Goal: Information Seeking & Learning: Learn about a topic

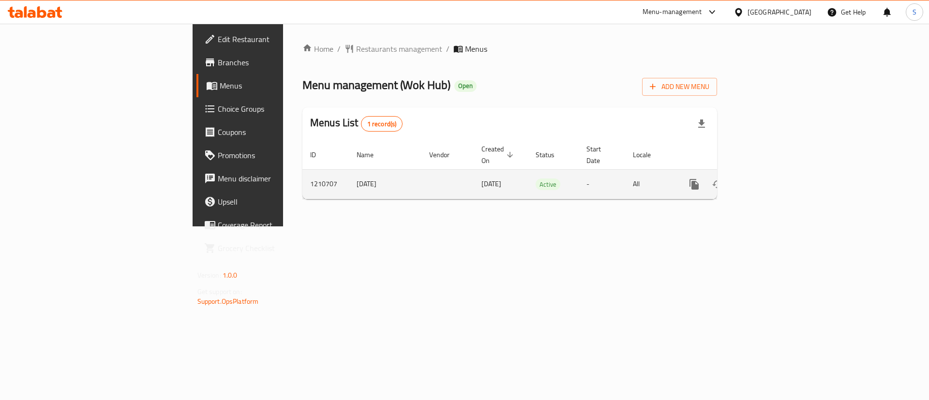
click at [768, 180] on icon "enhanced table" at bounding box center [764, 184] width 9 height 9
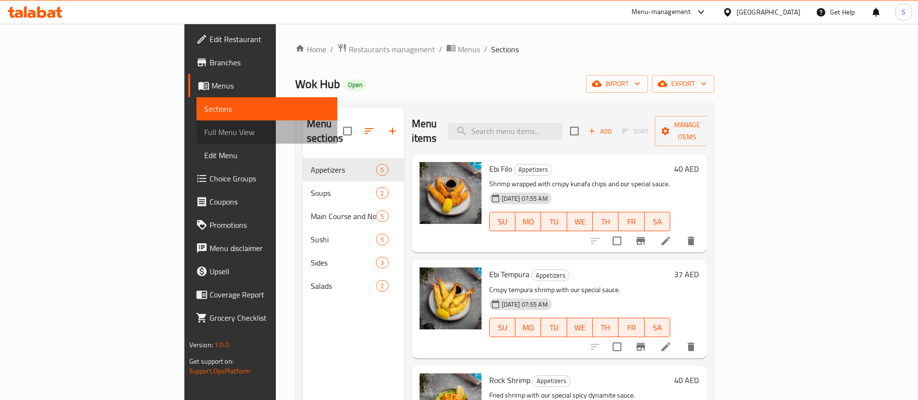
click at [204, 132] on span "Full Menu View" at bounding box center [267, 132] width 126 height 12
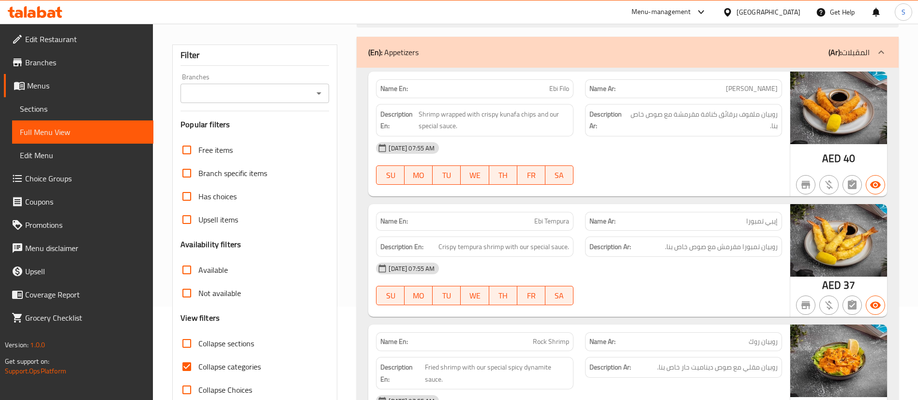
scroll to position [218, 0]
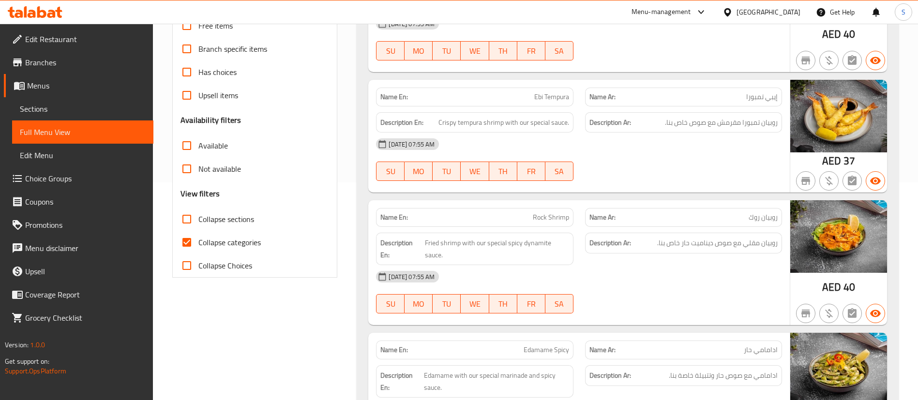
click at [465, 227] on div "Description En: Fried shrimp with our special spicy dynamite sauce." at bounding box center [474, 249] width 209 height 44
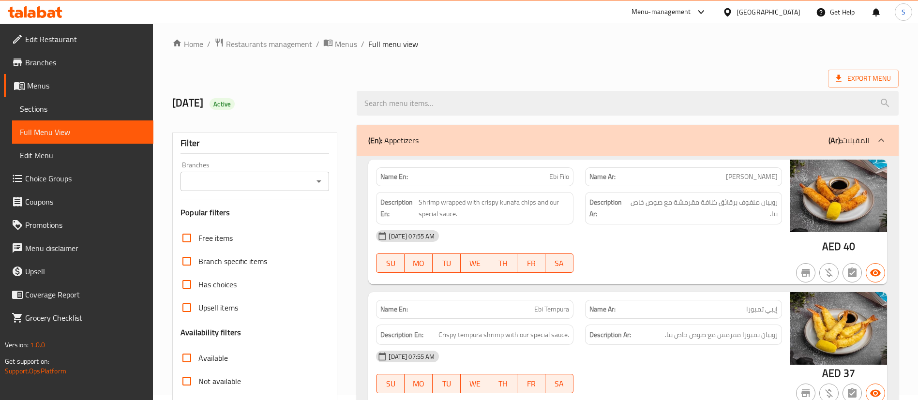
scroll to position [0, 0]
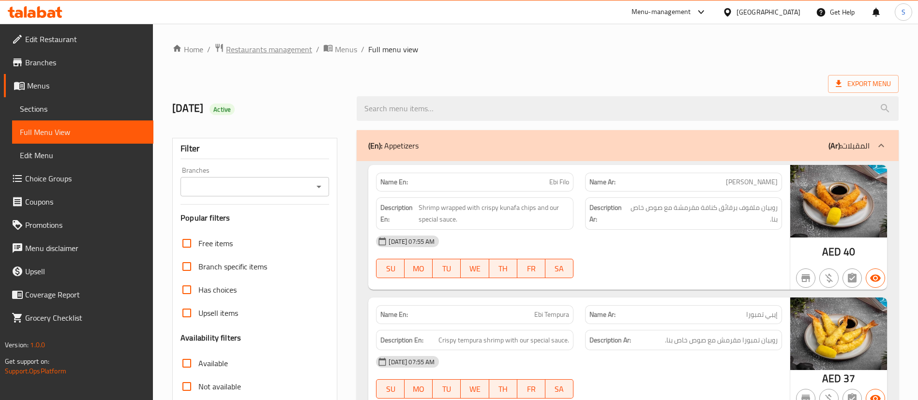
click at [249, 44] on span "Restaurants management" at bounding box center [269, 50] width 86 height 12
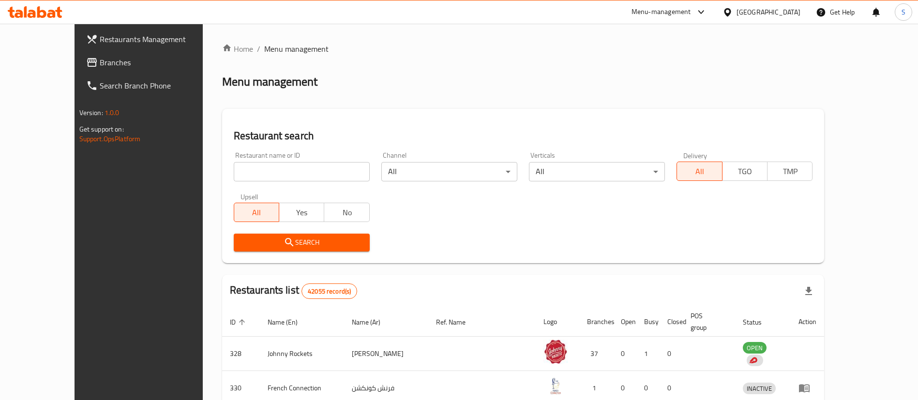
click at [100, 59] on span "Branches" at bounding box center [160, 63] width 120 height 12
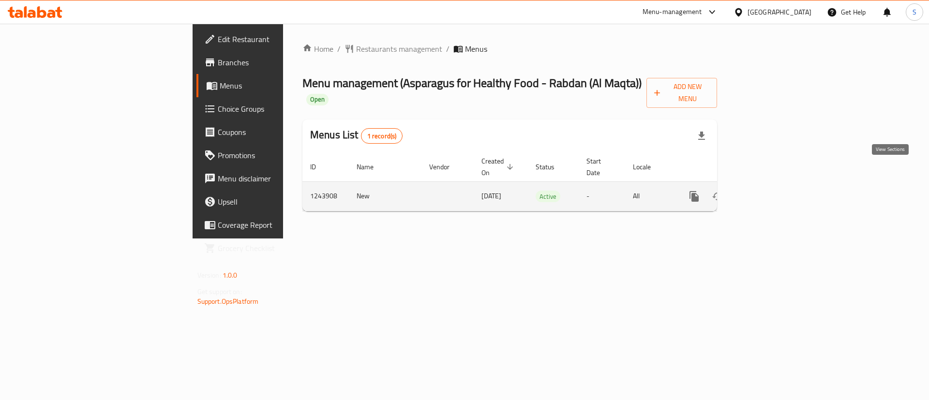
click at [770, 191] on icon "enhanced table" at bounding box center [764, 197] width 12 height 12
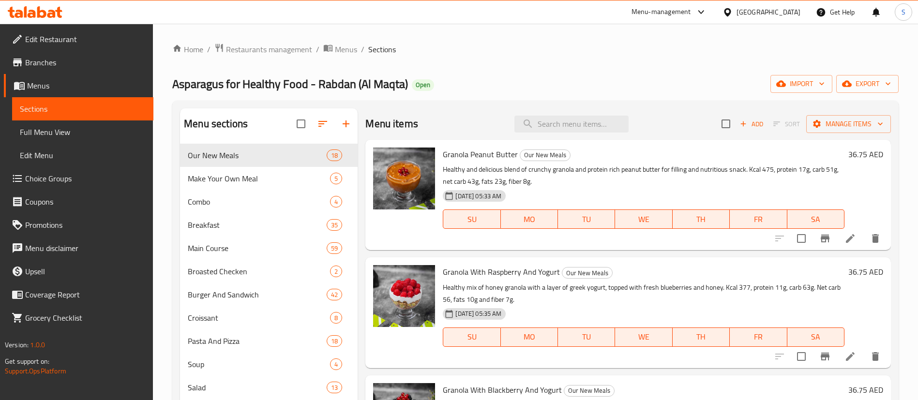
click at [34, 132] on span "Full Menu View" at bounding box center [83, 132] width 126 height 12
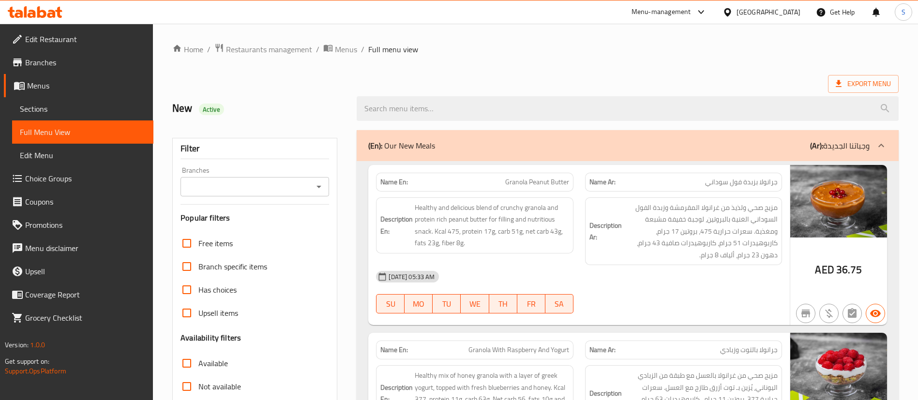
click at [509, 260] on div "Description En: Healthy and delicious blend of crunchy granola and protein rich…" at bounding box center [474, 232] width 209 height 80
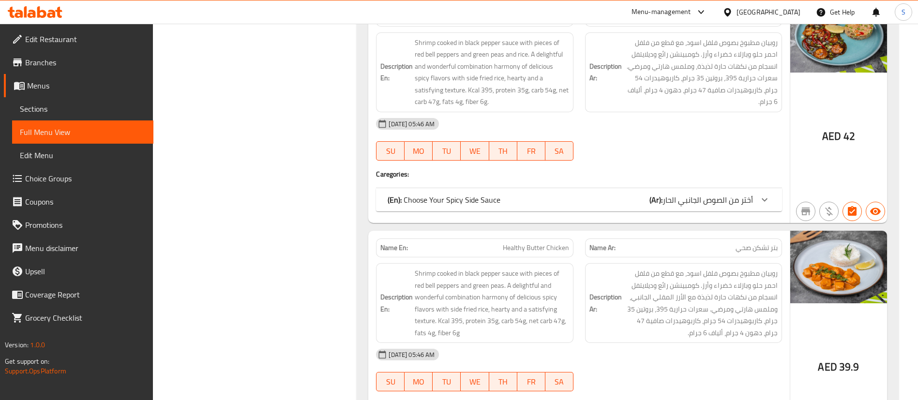
click at [686, 199] on span "أختر من الصوص الجانبي الحار" at bounding box center [707, 200] width 90 height 15
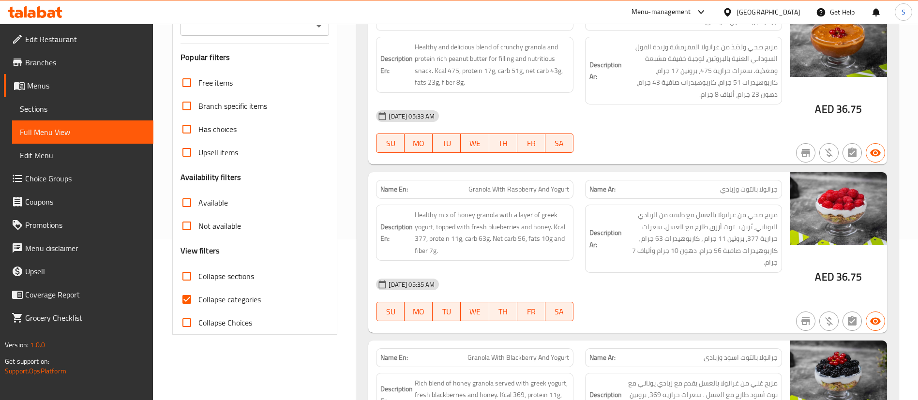
scroll to position [15, 0]
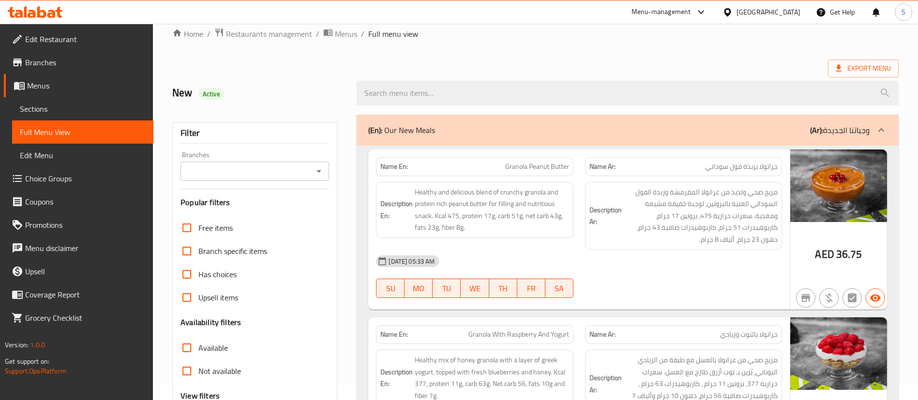
click at [319, 172] on icon "Open" at bounding box center [319, 171] width 12 height 12
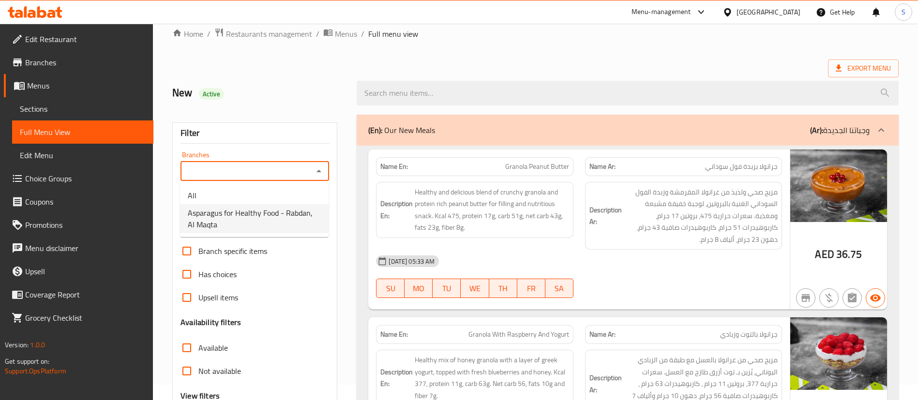
click at [283, 221] on span "Asparagus for Healthy Food - Rabdan, Al Maqta" at bounding box center [254, 218] width 133 height 23
type input "Asparagus for Healthy Food - Rabdan, Al Maqta"
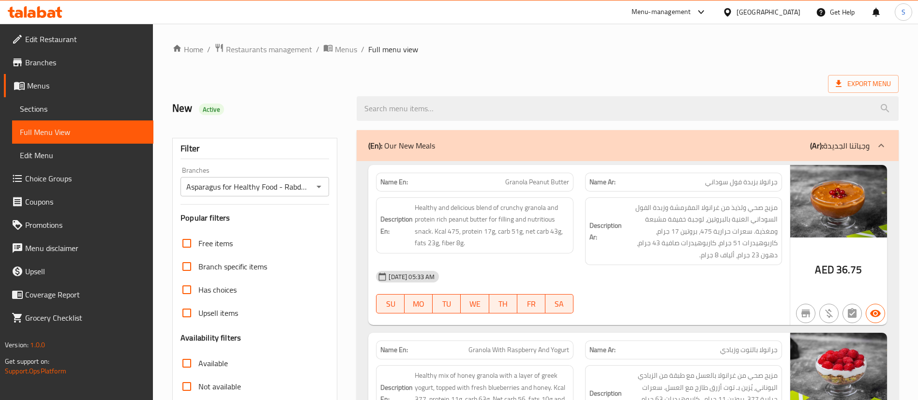
scroll to position [145, 0]
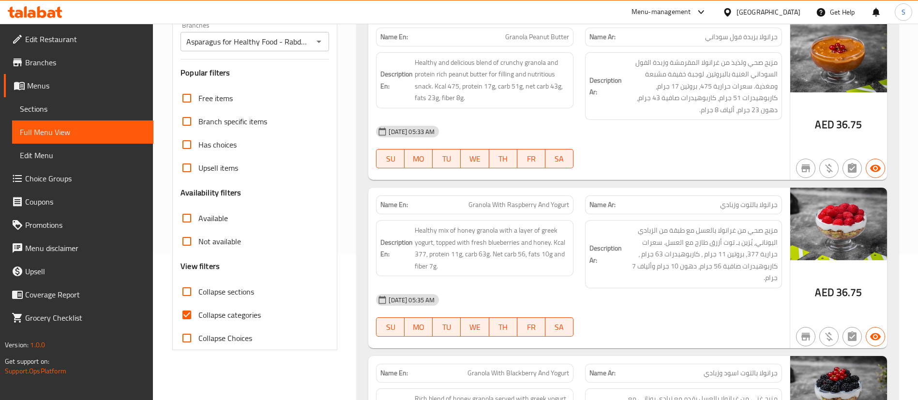
click at [189, 315] on input "Collapse categories" at bounding box center [186, 314] width 23 height 23
checkbox input "false"
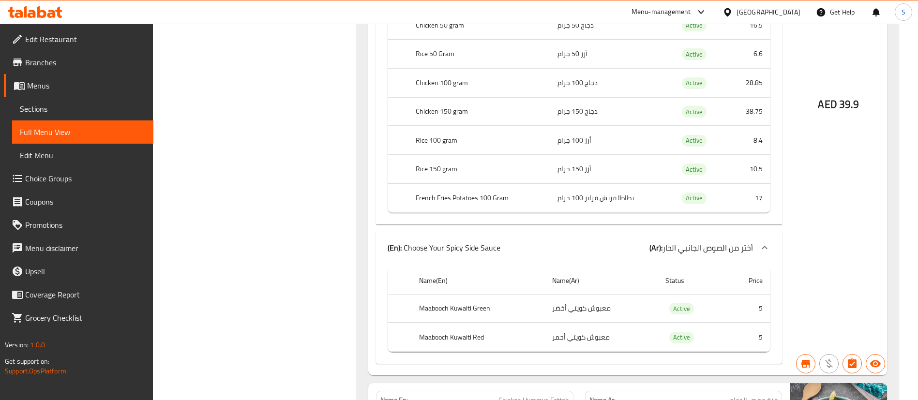
scroll to position [64731, 0]
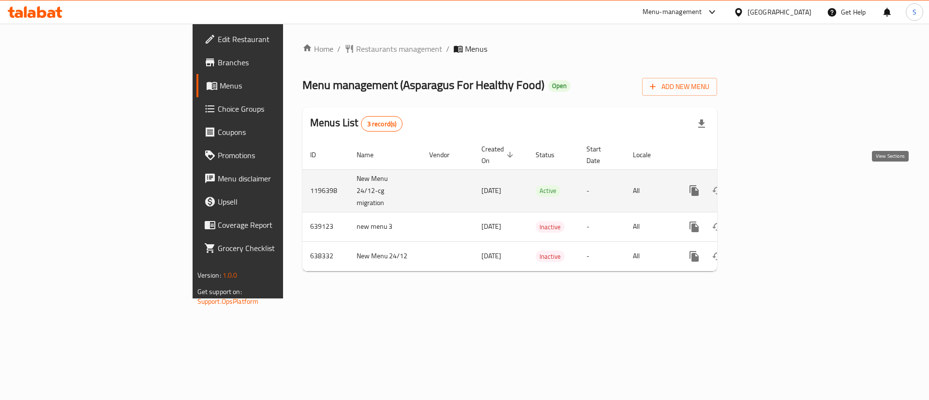
click at [770, 185] on icon "enhanced table" at bounding box center [764, 191] width 12 height 12
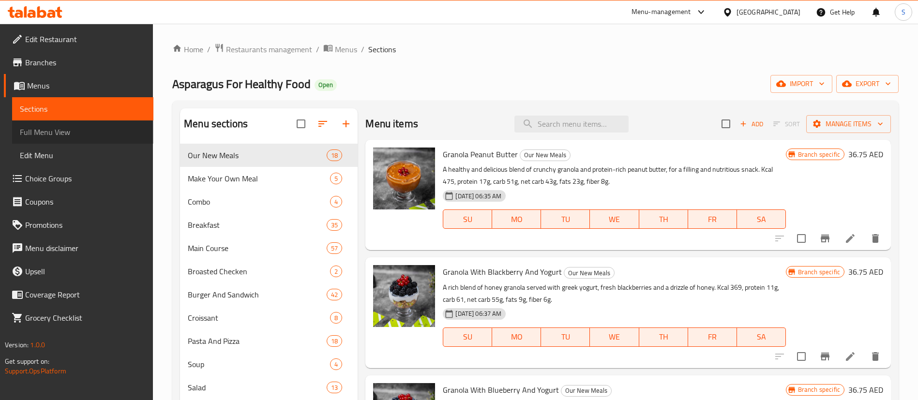
click at [60, 134] on span "Full Menu View" at bounding box center [83, 132] width 126 height 12
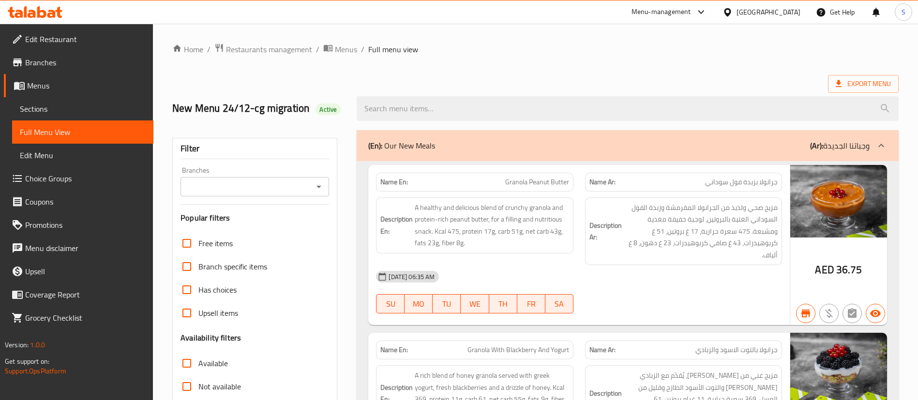
click at [319, 189] on icon "Open" at bounding box center [319, 187] width 12 height 12
click at [313, 186] on icon "Close" at bounding box center [319, 187] width 12 height 12
click at [318, 186] on icon "Open" at bounding box center [318, 187] width 5 height 2
click at [312, 183] on div "Branches" at bounding box center [254, 186] width 149 height 19
click at [319, 188] on icon "Open" at bounding box center [319, 187] width 12 height 12
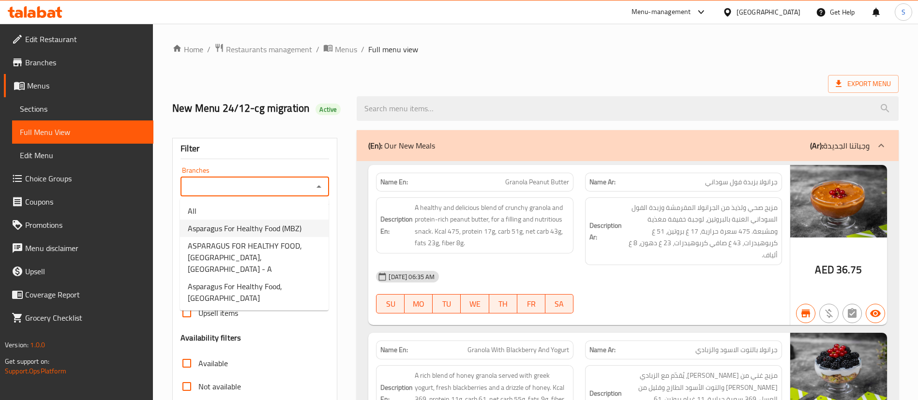
click at [258, 233] on span "Asparagus For Healthy Food (MBZ)" at bounding box center [245, 229] width 114 height 12
type input "Asparagus For Healthy Food (MBZ)"
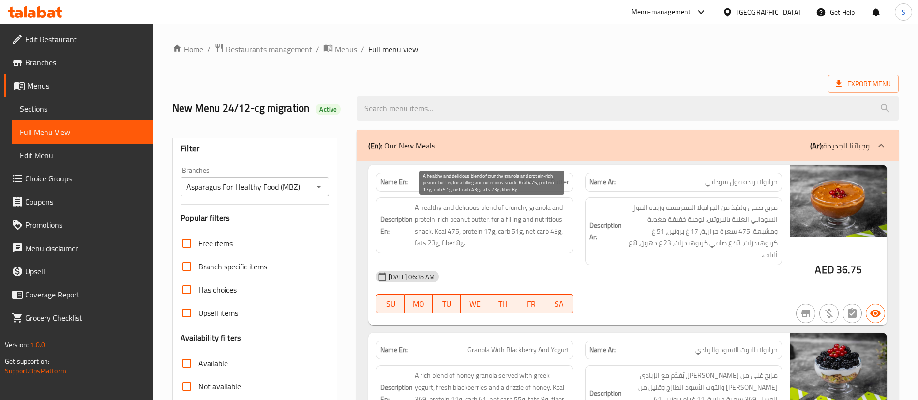
click at [435, 214] on span "A healthy and delicious blend of crunchy granola and protein-rich peanut butter…" at bounding box center [492, 225] width 154 height 47
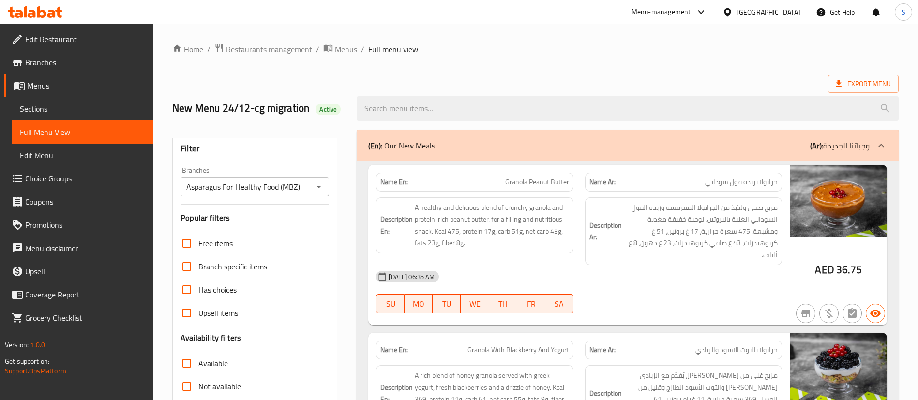
scroll to position [802, 0]
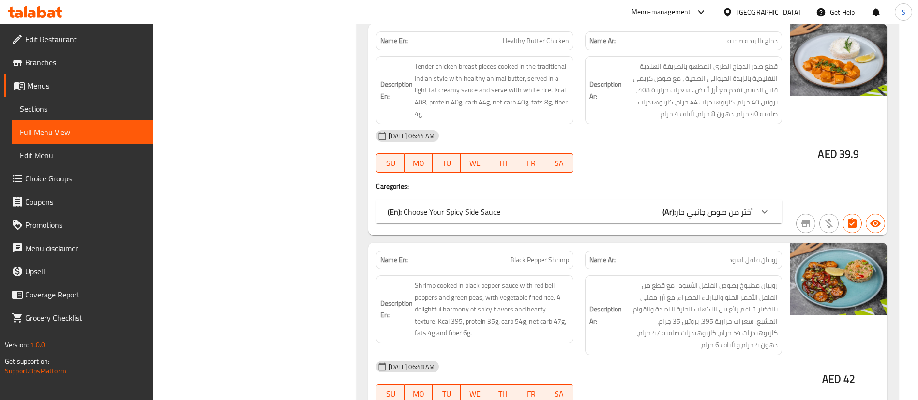
click at [659, 206] on div "(En): Choose Your Spicy Side Sauce (Ar): أختر من صوص جانبي حار" at bounding box center [570, 212] width 365 height 12
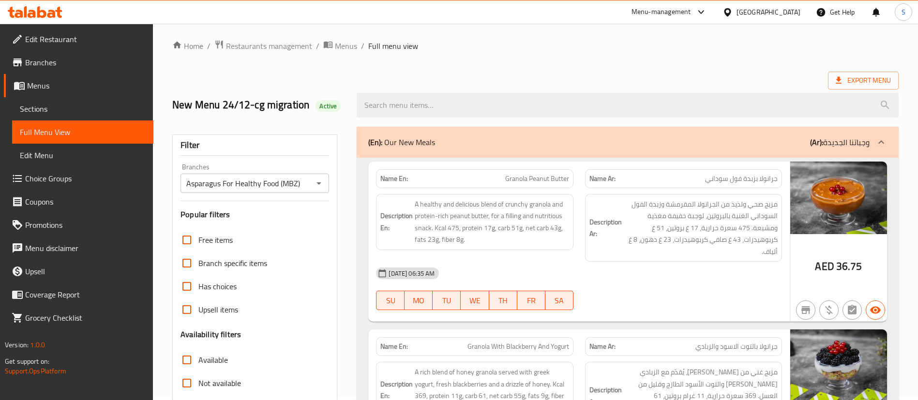
scroll to position [149, 0]
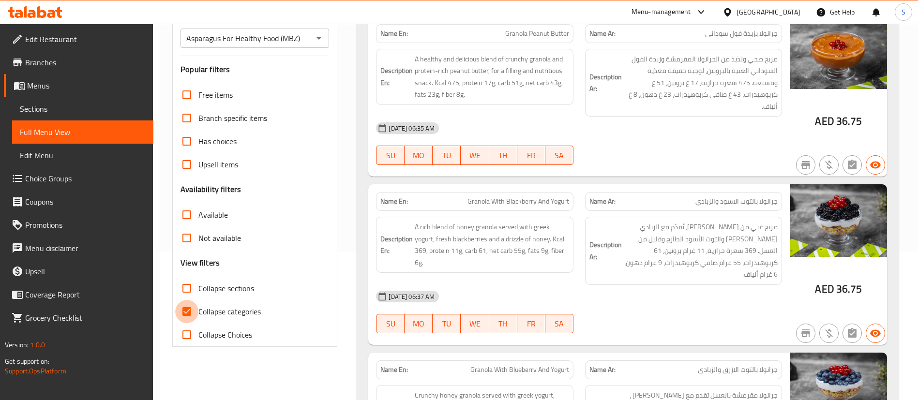
click at [188, 313] on input "Collapse categories" at bounding box center [186, 311] width 23 height 23
checkbox input "false"
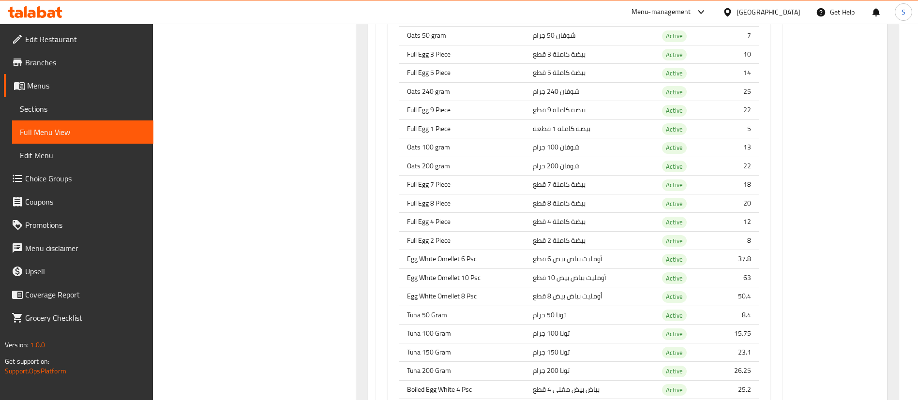
scroll to position [0, 0]
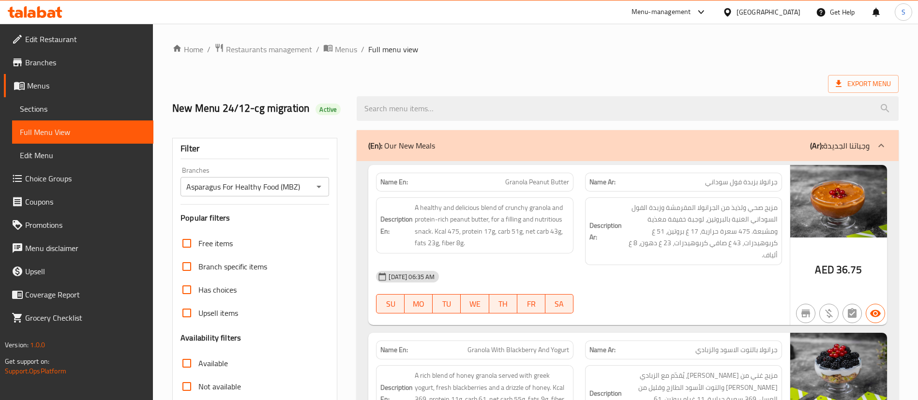
click at [42, 66] on span "Branches" at bounding box center [85, 63] width 120 height 12
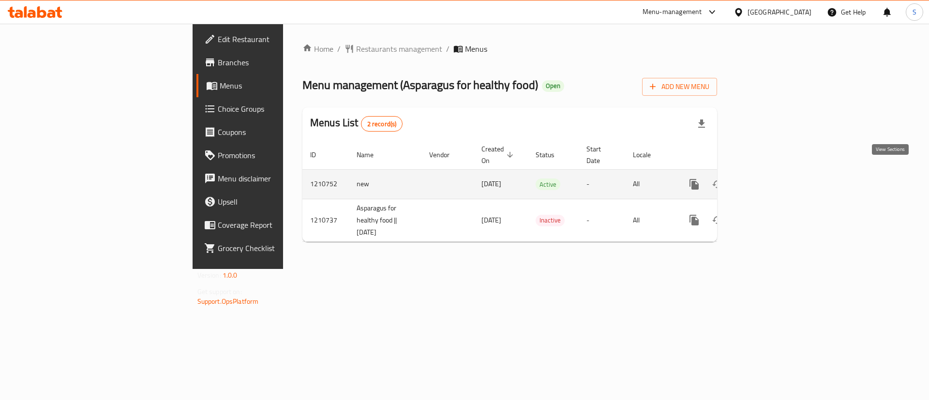
click at [770, 179] on icon "enhanced table" at bounding box center [764, 185] width 12 height 12
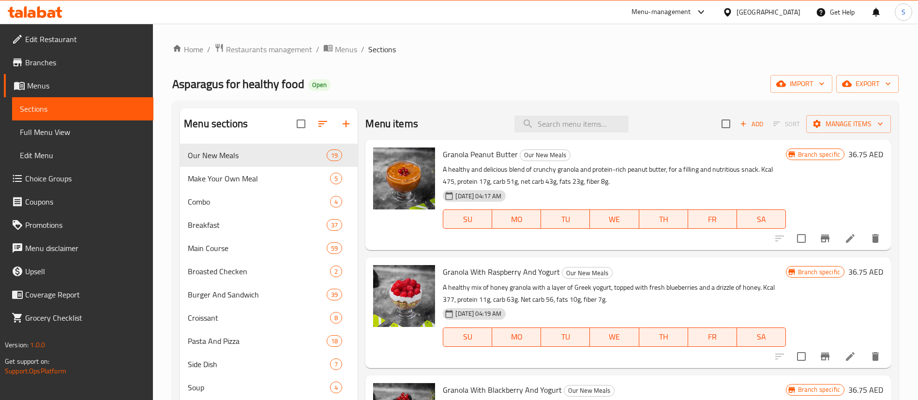
click at [43, 134] on span "Full Menu View" at bounding box center [83, 132] width 126 height 12
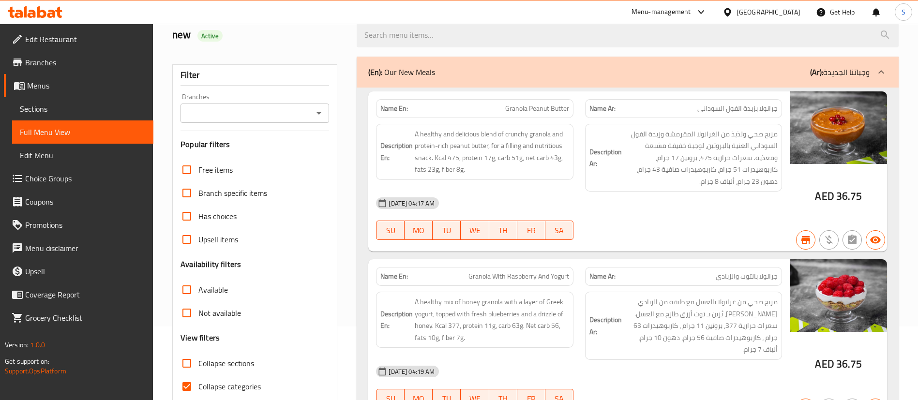
scroll to position [145, 0]
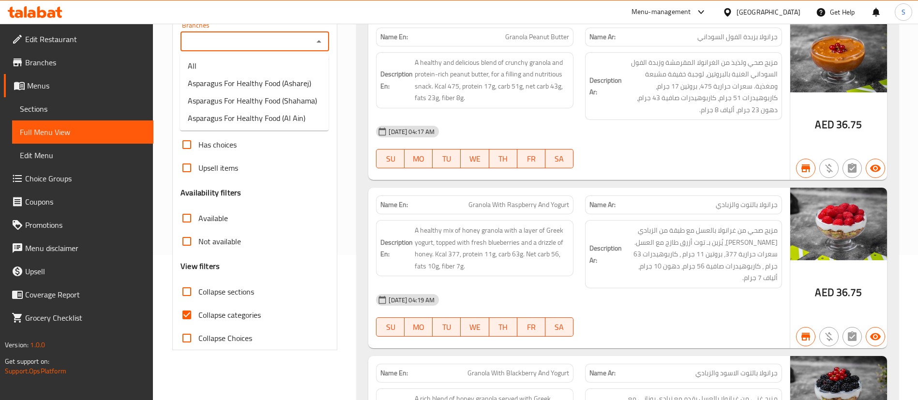
click at [233, 44] on input "Branches" at bounding box center [246, 42] width 127 height 14
click at [237, 89] on span "Asparagus For Healthy Food (Asharej)" at bounding box center [249, 83] width 123 height 12
type input "Asparagus For Healthy Food (Asharej)"
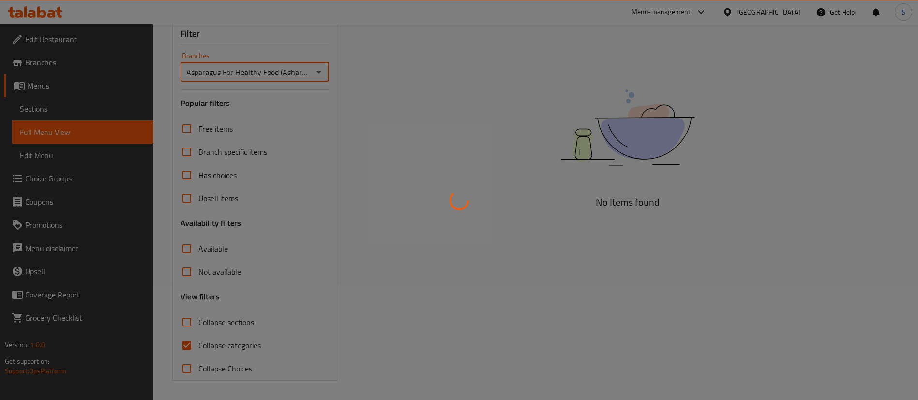
scroll to position [115, 0]
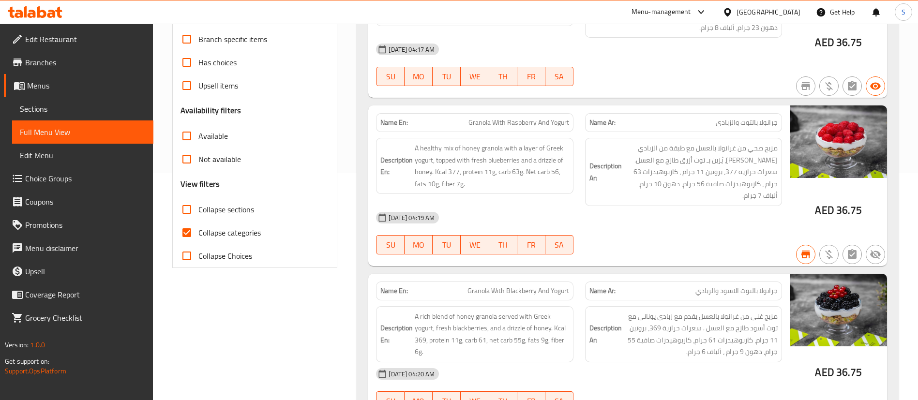
scroll to position [221, 0]
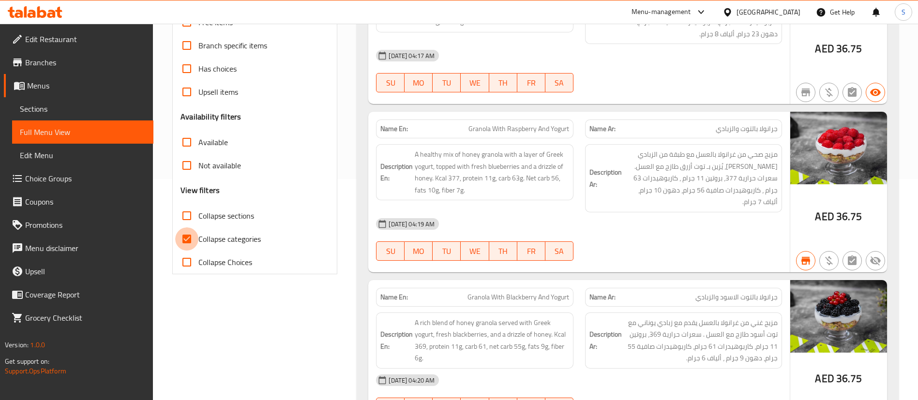
click at [196, 241] on input "Collapse categories" at bounding box center [186, 238] width 23 height 23
checkbox input "false"
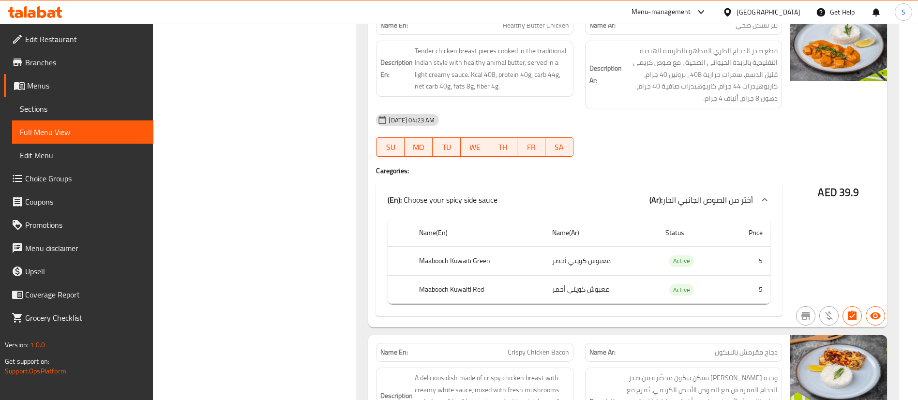
scroll to position [0, 0]
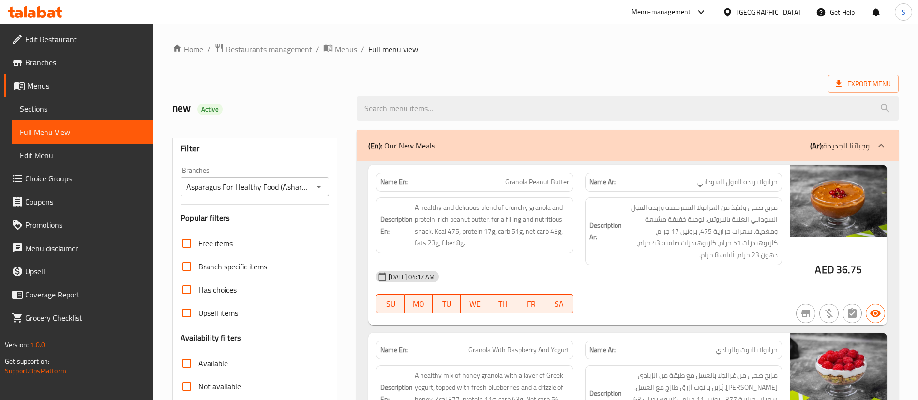
click at [288, 190] on input "Asparagus For Healthy Food (Asharej)" at bounding box center [246, 187] width 127 height 14
click at [320, 187] on icon "Open" at bounding box center [319, 187] width 12 height 12
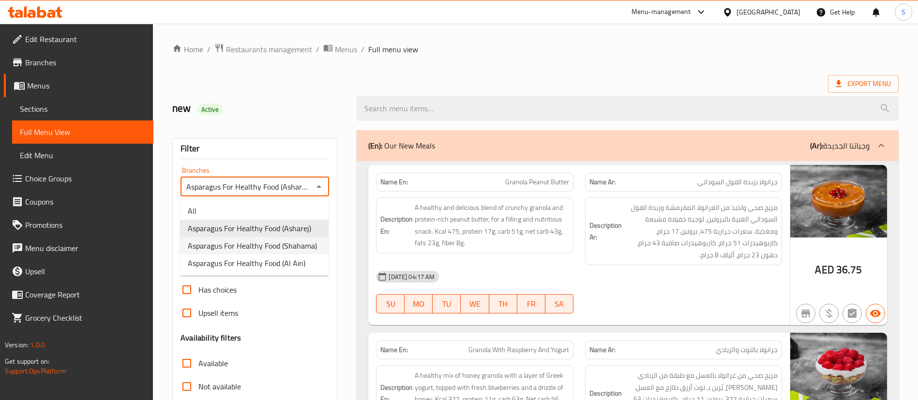
click at [281, 245] on span "Asparagus For Healthy Food (Shahama)" at bounding box center [252, 246] width 129 height 12
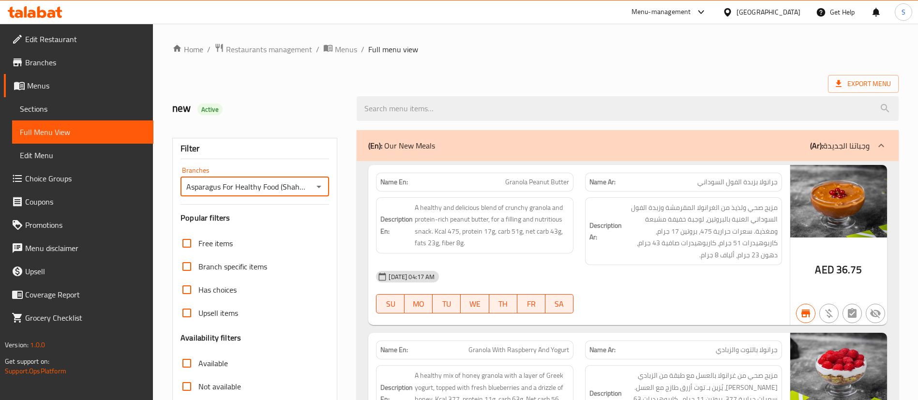
click at [302, 187] on input "Asparagus For Healthy Food (Shahama)" at bounding box center [246, 187] width 127 height 14
click at [323, 185] on icon "Open" at bounding box center [319, 187] width 12 height 12
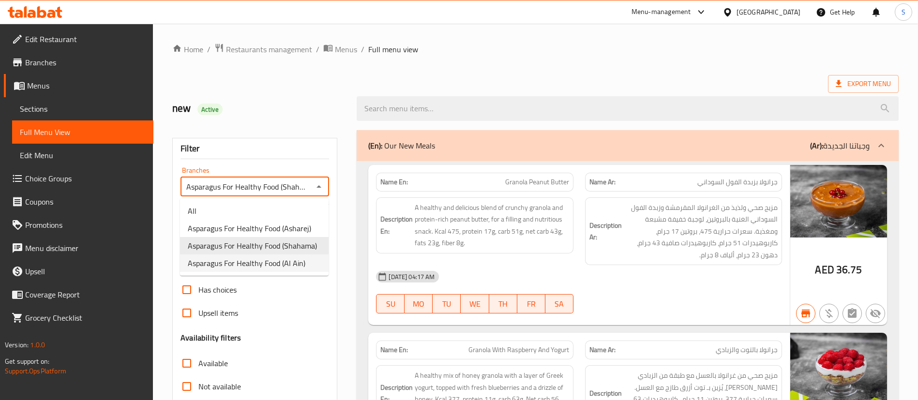
click at [260, 261] on span "Asparagus For Healthy Food (Al Ain)" at bounding box center [247, 263] width 118 height 12
type input "Asparagus For Healthy Food (Al Ain)"
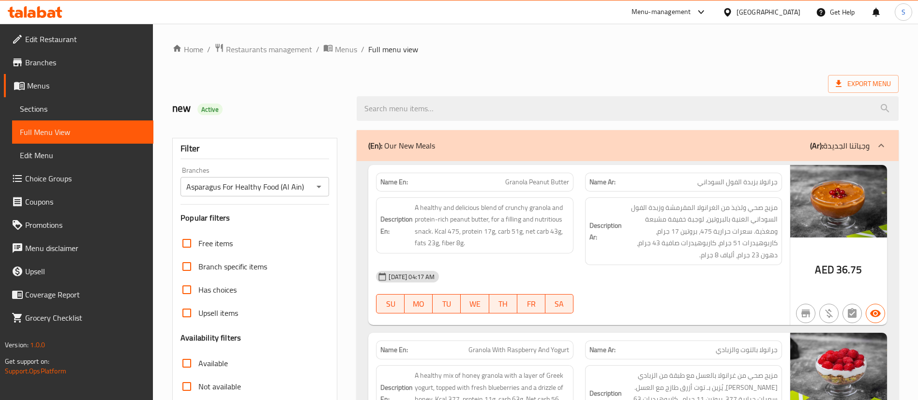
drag, startPoint x: 340, startPoint y: 53, endPoint x: 559, endPoint y: 379, distance: 392.9
click at [340, 53] on span "Menus" at bounding box center [346, 50] width 22 height 12
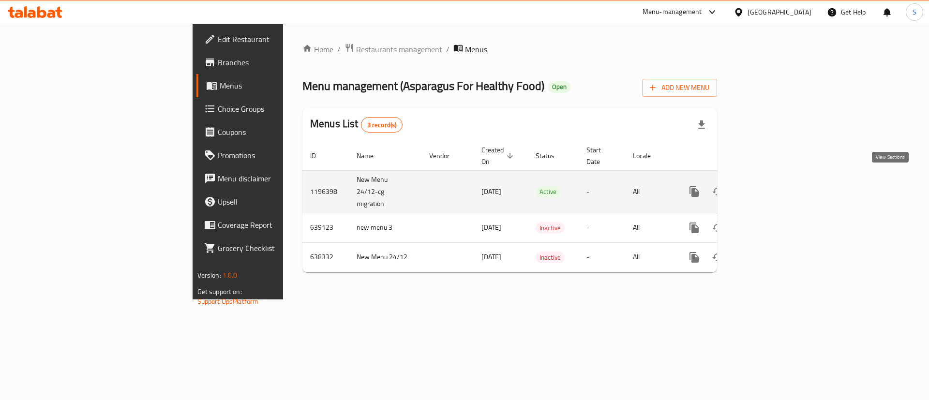
click at [768, 187] on icon "enhanced table" at bounding box center [764, 191] width 9 height 9
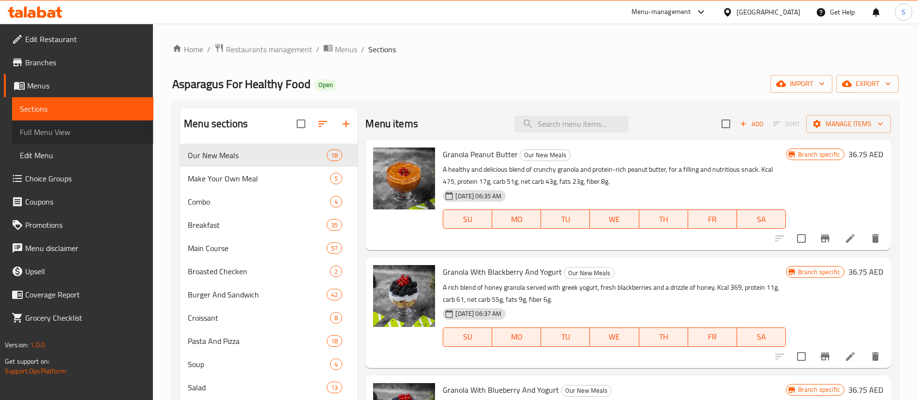
click at [38, 133] on span "Full Menu View" at bounding box center [83, 132] width 126 height 12
click at [69, 134] on span "Full Menu View" at bounding box center [83, 132] width 126 height 12
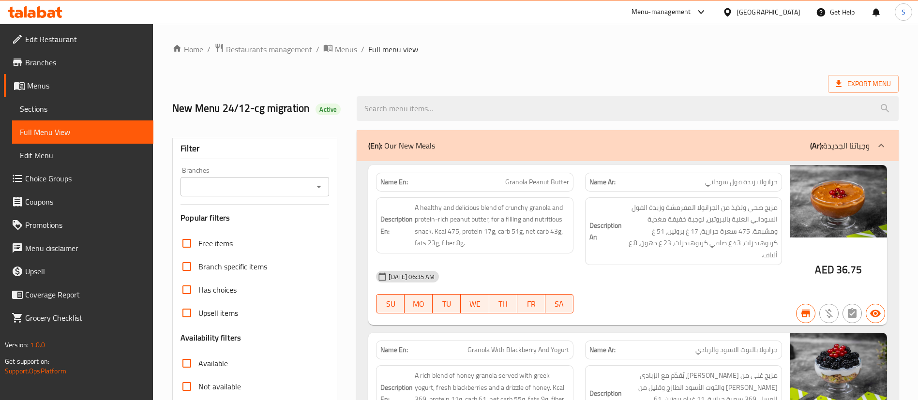
click at [313, 190] on icon "Open" at bounding box center [319, 187] width 12 height 12
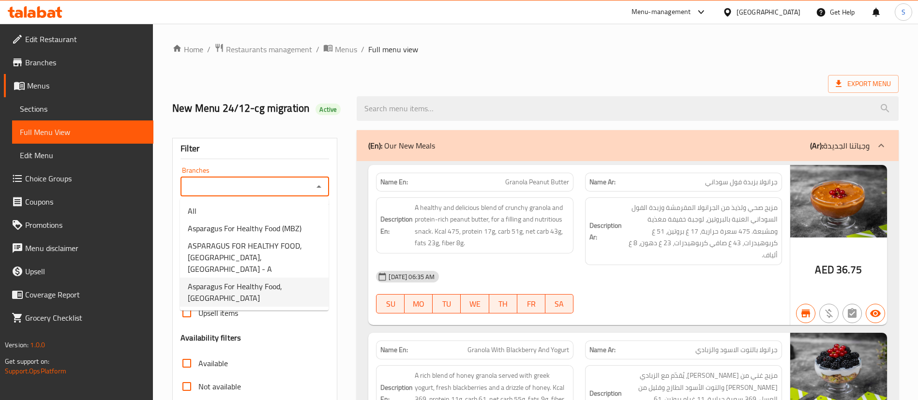
click at [258, 278] on li "Asparagus For Healthy Food, [GEOGRAPHIC_DATA]" at bounding box center [254, 292] width 149 height 29
type input "Asparagus For Healthy Food, [GEOGRAPHIC_DATA]"
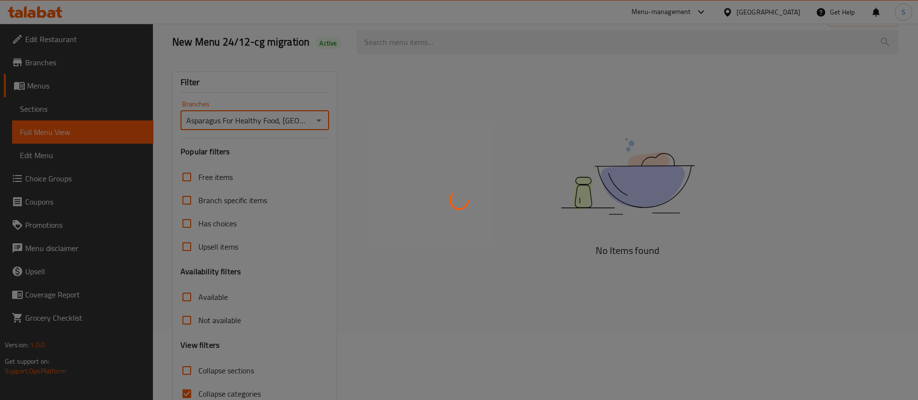
scroll to position [115, 0]
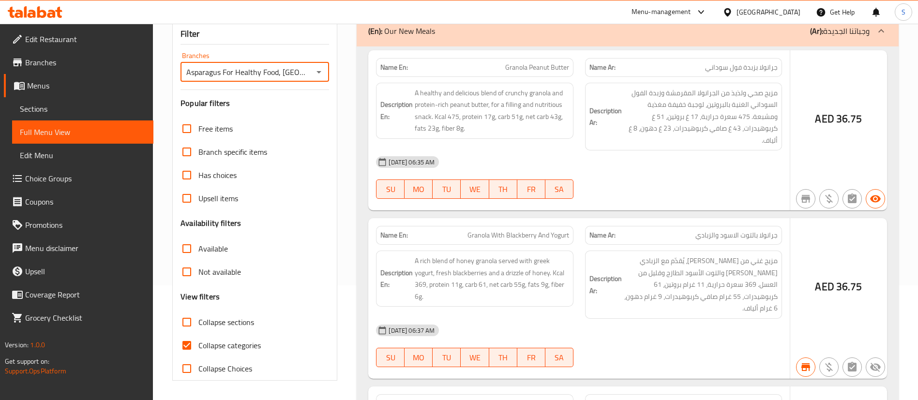
click at [189, 347] on input "Collapse categories" at bounding box center [186, 345] width 23 height 23
checkbox input "false"
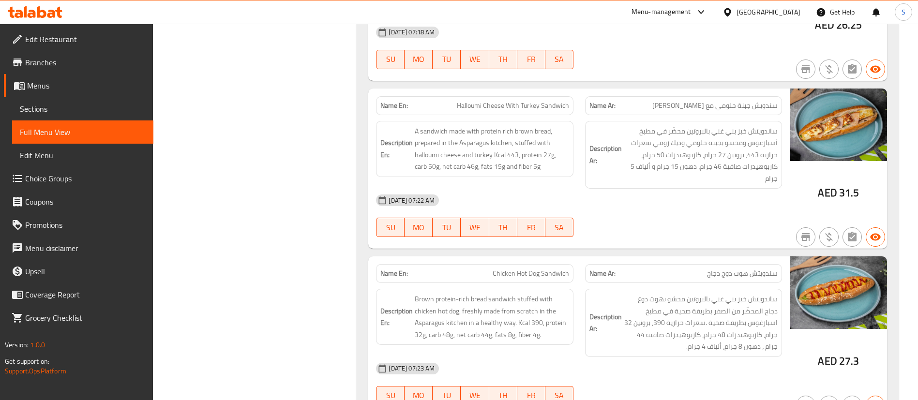
scroll to position [0, 0]
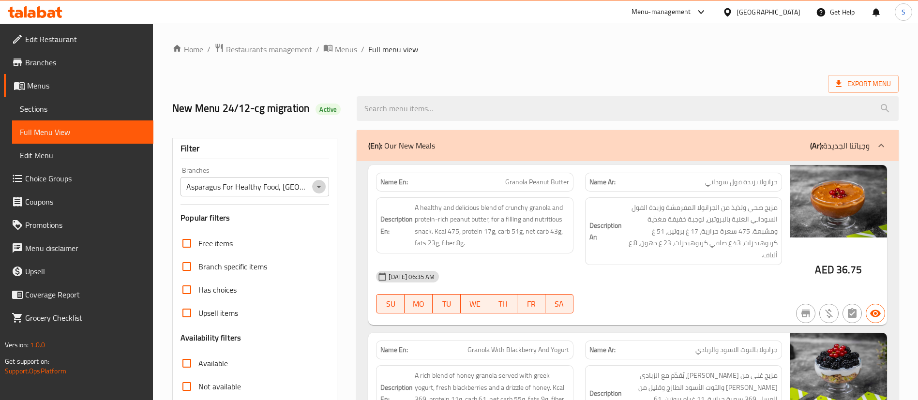
click at [319, 187] on icon "Open" at bounding box center [318, 187] width 5 height 2
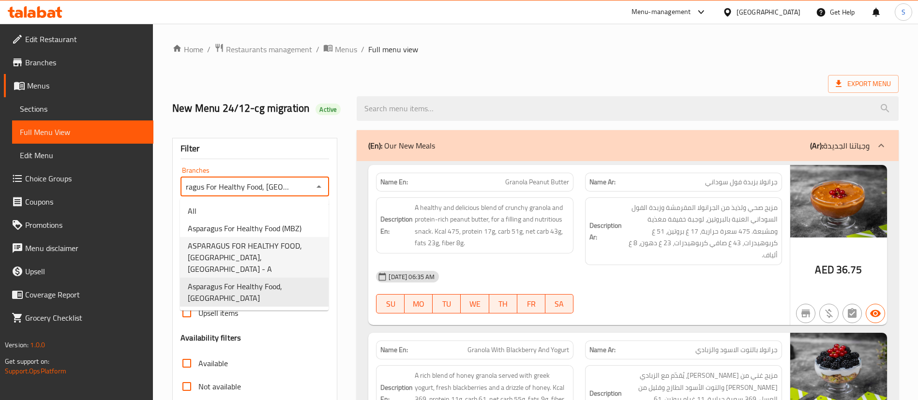
click at [229, 253] on span "ASPARAGUS FOR HEALTHY FOOD, Khalifa City, Madinat Khalifa - A" at bounding box center [254, 257] width 133 height 35
type input "ASPARAGUS FOR HEALTHY FOOD, Khalifa City, Madinat Khalifa - A"
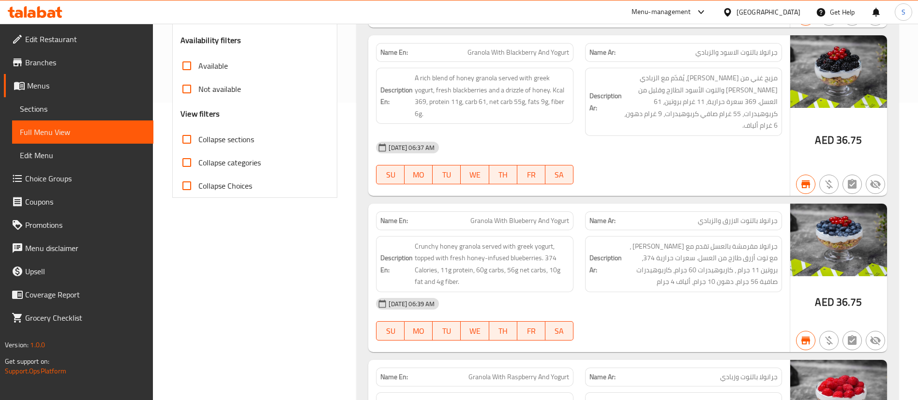
scroll to position [0, 0]
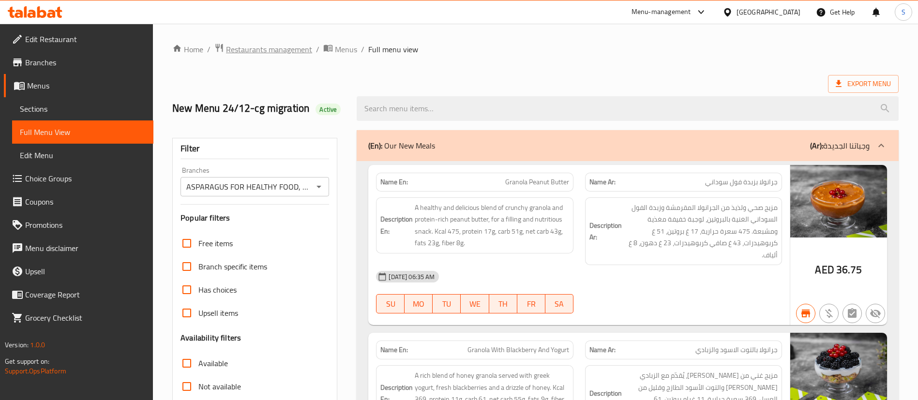
drag, startPoint x: 244, startPoint y: 59, endPoint x: 248, endPoint y: 55, distance: 5.1
click at [250, 51] on span "Restaurants management" at bounding box center [269, 50] width 86 height 12
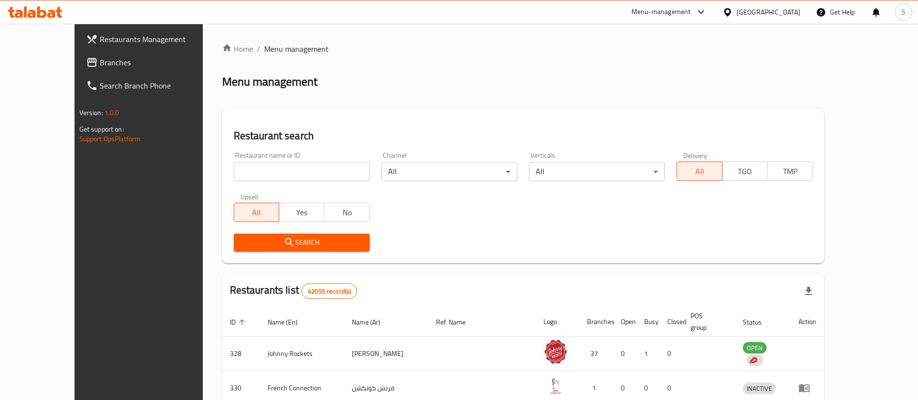
click at [100, 61] on span "Branches" at bounding box center [160, 63] width 120 height 12
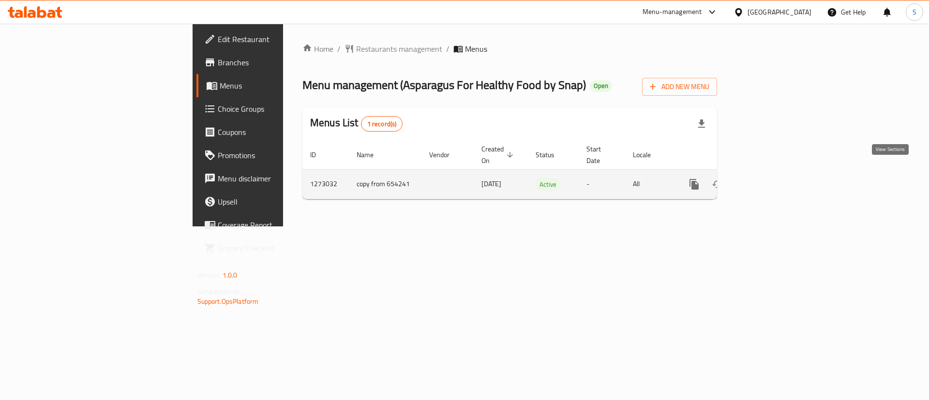
click at [768, 180] on icon "enhanced table" at bounding box center [764, 184] width 9 height 9
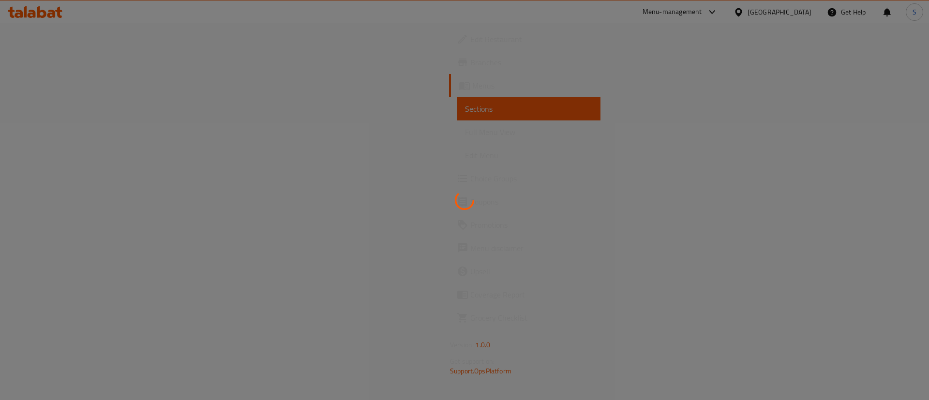
click at [49, 129] on div at bounding box center [464, 200] width 929 height 400
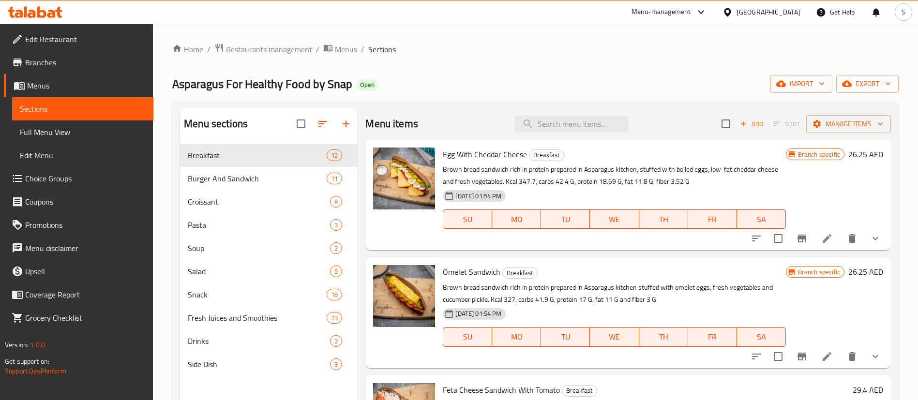
click at [62, 134] on span "Full Menu View" at bounding box center [83, 132] width 126 height 12
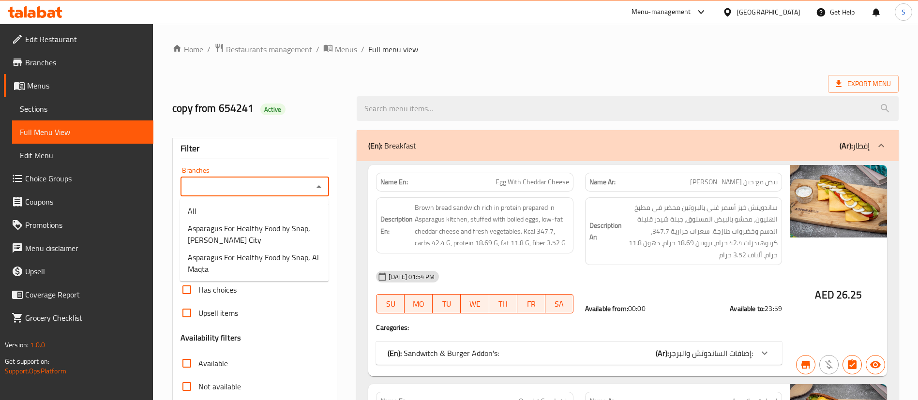
click at [304, 185] on input "Branches" at bounding box center [246, 187] width 127 height 14
click at [291, 244] on span "Asparagus For Healthy Food by Snap, [PERSON_NAME] City" at bounding box center [254, 234] width 133 height 23
type input "Asparagus For Healthy Food by Snap, [PERSON_NAME] City"
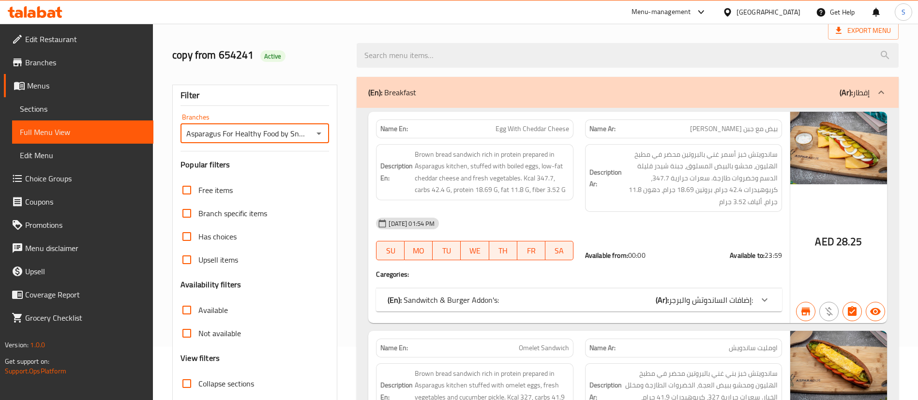
scroll to position [73, 0]
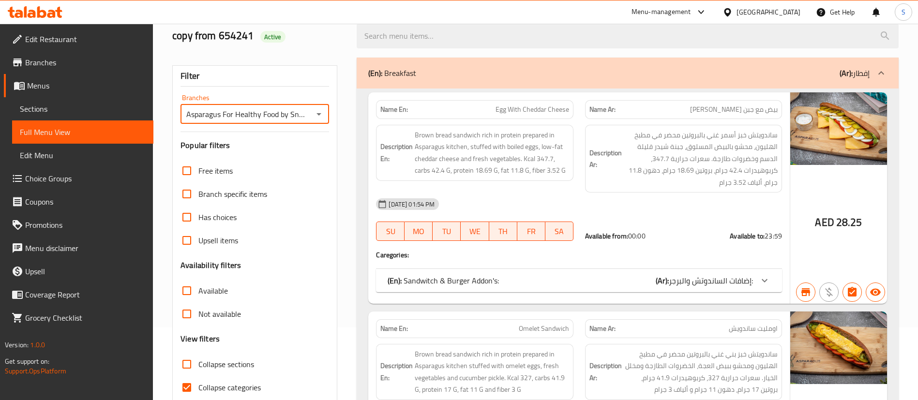
click at [187, 385] on input "Collapse categories" at bounding box center [186, 387] width 23 height 23
checkbox input "false"
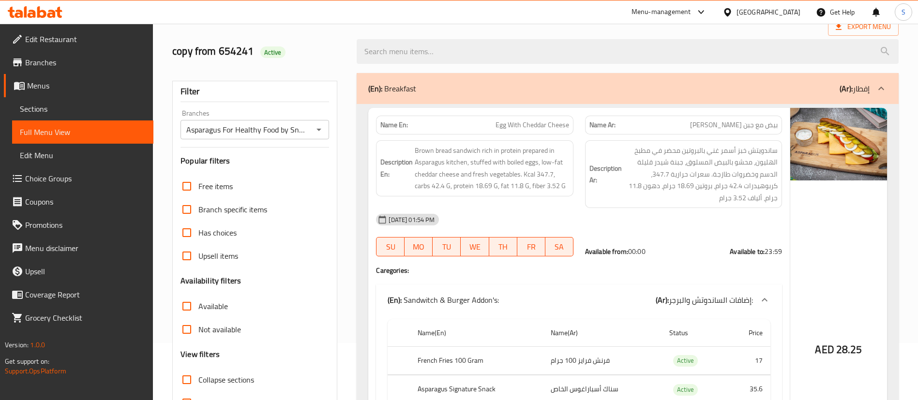
scroll to position [0, 0]
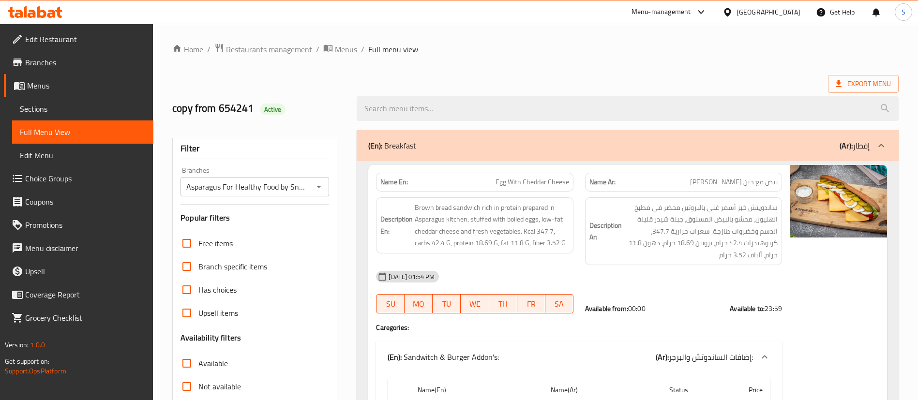
click at [293, 46] on span "Restaurants management" at bounding box center [269, 50] width 86 height 12
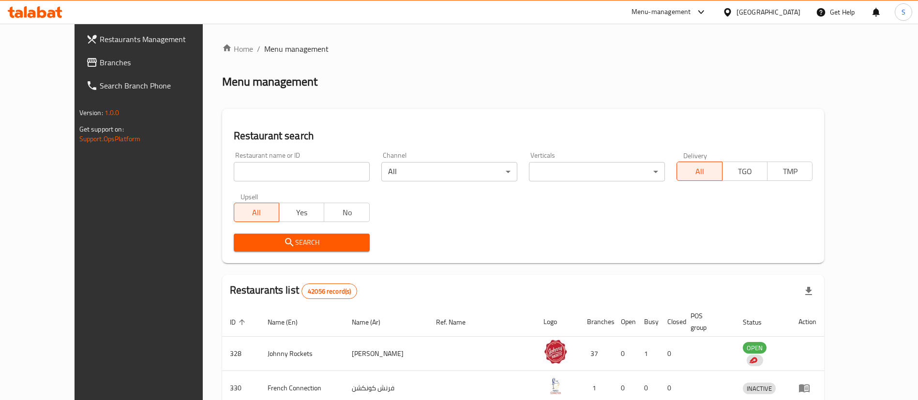
click at [100, 66] on span "Branches" at bounding box center [160, 63] width 120 height 12
